Goal: Use online tool/utility: Utilize a website feature to perform a specific function

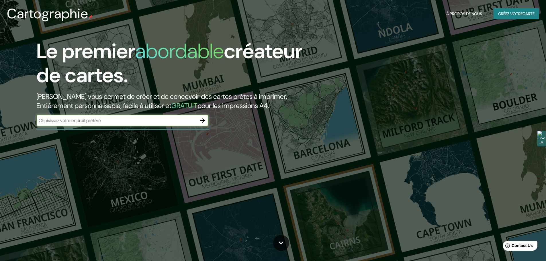
click at [175, 121] on input "text" at bounding box center [116, 120] width 160 height 7
type input "lille"
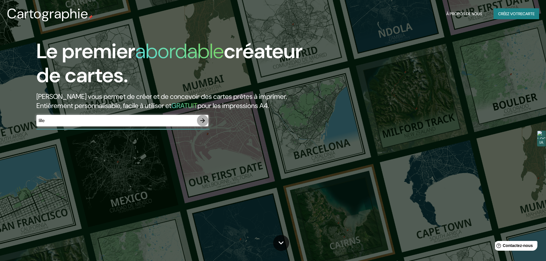
click at [203, 120] on icon "button" at bounding box center [202, 120] width 5 height 5
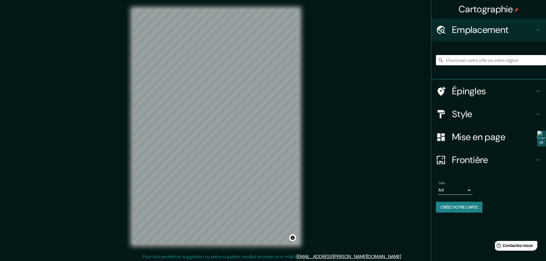
click at [474, 59] on input "Choisissez votre ville ou votre région" at bounding box center [491, 60] width 110 height 10
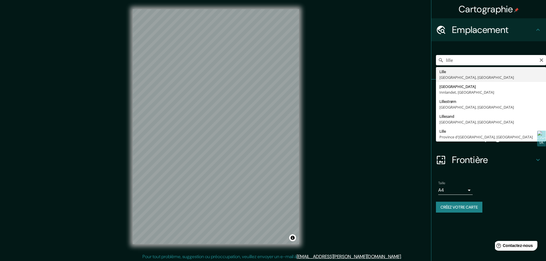
type input "[GEOGRAPHIC_DATA], [GEOGRAPHIC_DATA], [GEOGRAPHIC_DATA]"
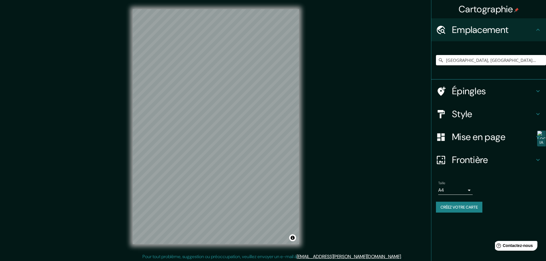
click at [537, 113] on icon at bounding box center [537, 114] width 7 height 7
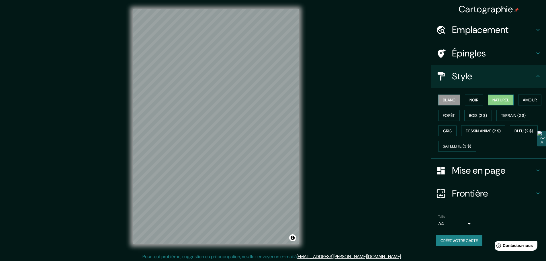
click at [494, 98] on font "Naturel" at bounding box center [500, 99] width 17 height 5
click at [455, 115] on font "Forêt" at bounding box center [449, 115] width 12 height 5
click at [518, 105] on button "Amour" at bounding box center [529, 100] width 23 height 11
click at [488, 100] on button "Naturel" at bounding box center [501, 100] width 26 height 11
